Goal: Find specific page/section: Find specific page/section

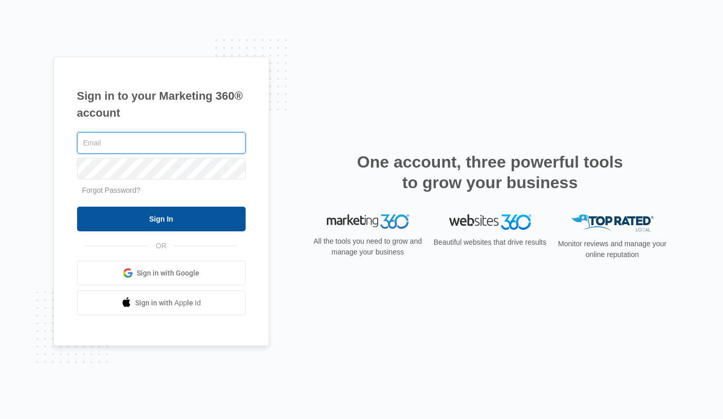
type input "[PERSON_NAME][EMAIL_ADDRESS][PERSON_NAME][DOMAIN_NAME]"
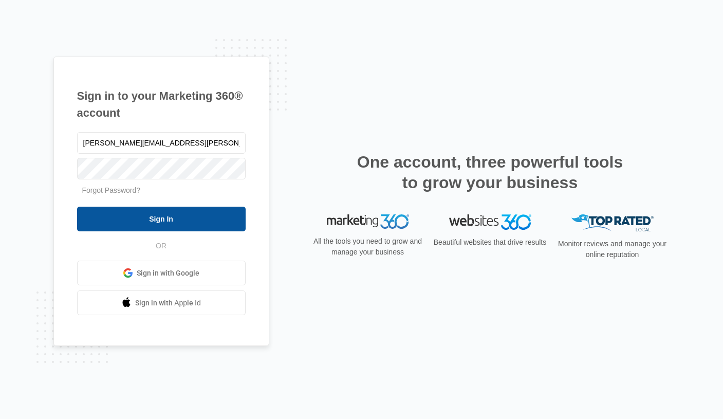
click at [167, 220] on input "Sign In" at bounding box center [161, 219] width 169 height 25
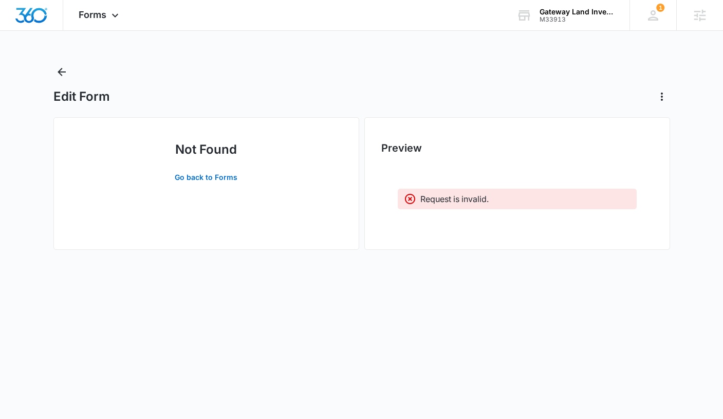
click at [563, 36] on div "Forms Apps Reputation Websites Forms CRM Email Social Shop Payments POS Content…" at bounding box center [361, 135] width 723 height 270
click at [561, 23] on div "Gateway Land Investments M33913 Your Accounts View All" at bounding box center [565, 15] width 128 height 30
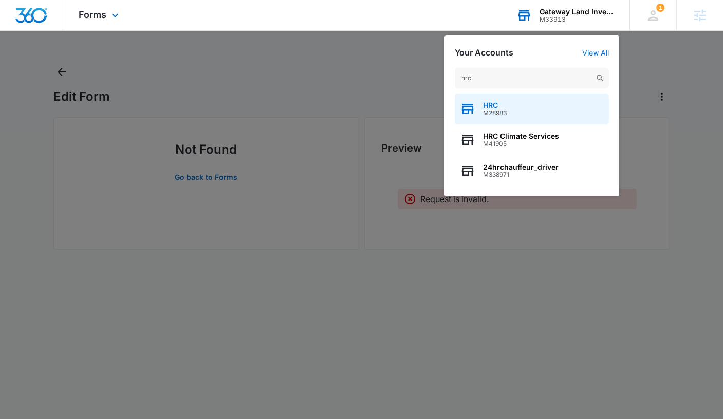
type input "hrc"
click at [518, 109] on div "HRC M28983" at bounding box center [532, 109] width 154 height 31
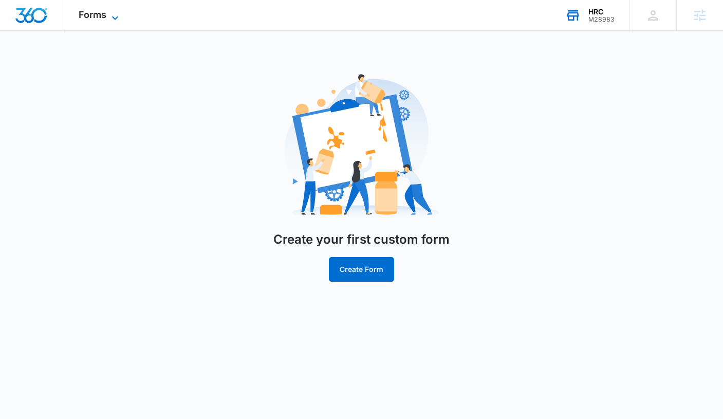
click at [118, 16] on icon at bounding box center [115, 18] width 12 height 12
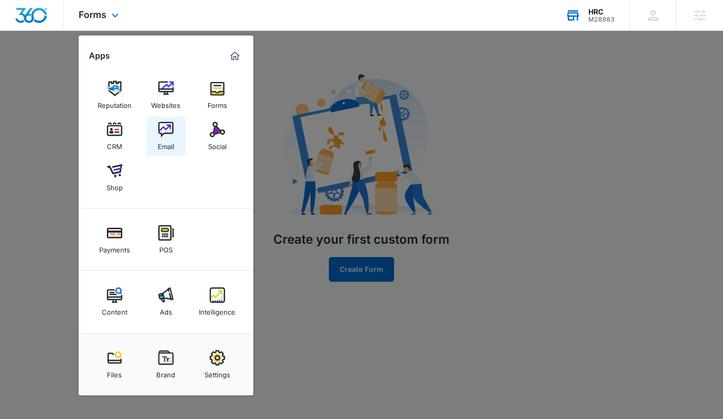
click at [169, 123] on img at bounding box center [165, 129] width 15 height 15
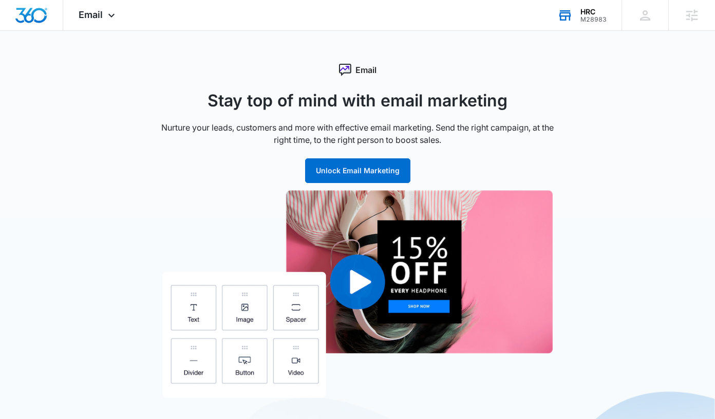
click at [571, 11] on icon at bounding box center [565, 15] width 15 height 15
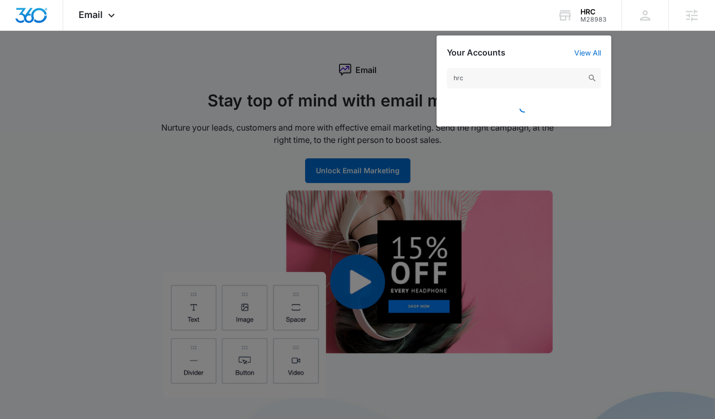
click at [522, 80] on input "hrc" at bounding box center [524, 78] width 154 height 21
type input "hrc"
click at [590, 31] on nav "Email Apps Reputation Websites Forms CRM Email Social Shop Payments POS Content…" at bounding box center [357, 15] width 715 height 31
click at [585, 17] on div "M28983" at bounding box center [594, 19] width 26 height 7
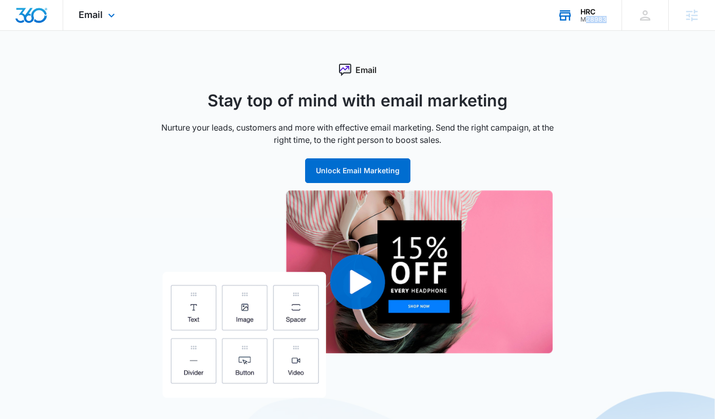
click at [589, 23] on div "HRC M28983 Your Accounts View All" at bounding box center [582, 15] width 80 height 30
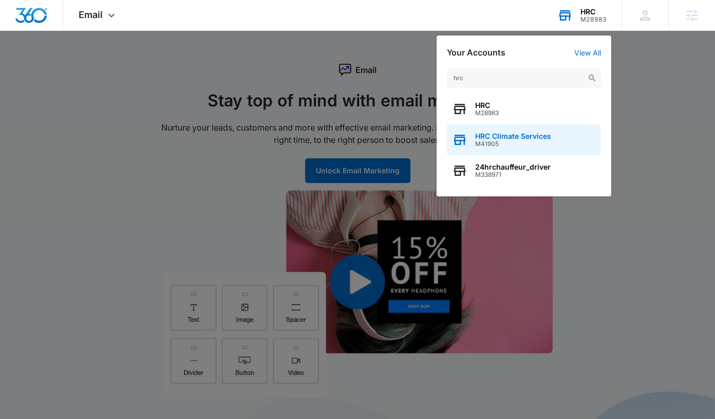
type input "hrc"
click at [503, 135] on span "HRC Climate Services" at bounding box center [513, 136] width 76 height 8
